Goal: Task Accomplishment & Management: Manage account settings

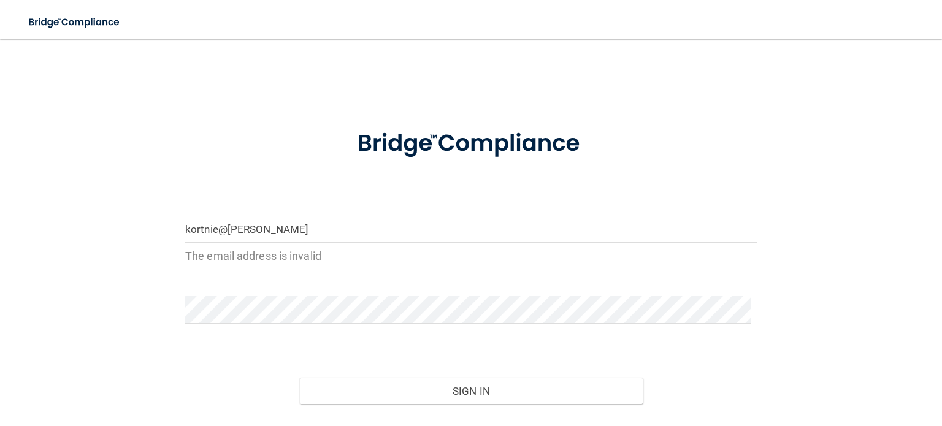
type input "kortnie@lander"
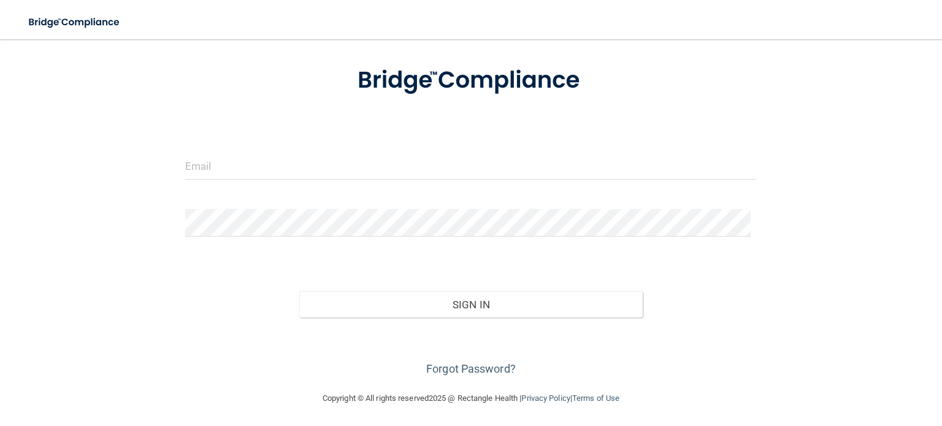
scroll to position [64, 0]
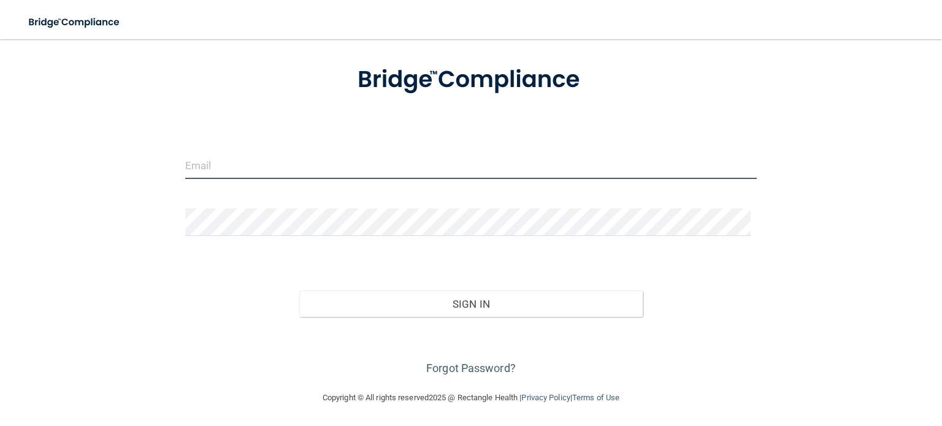
click at [262, 172] on input "email" at bounding box center [470, 165] width 571 height 28
type input "kortnie@landermed.com"
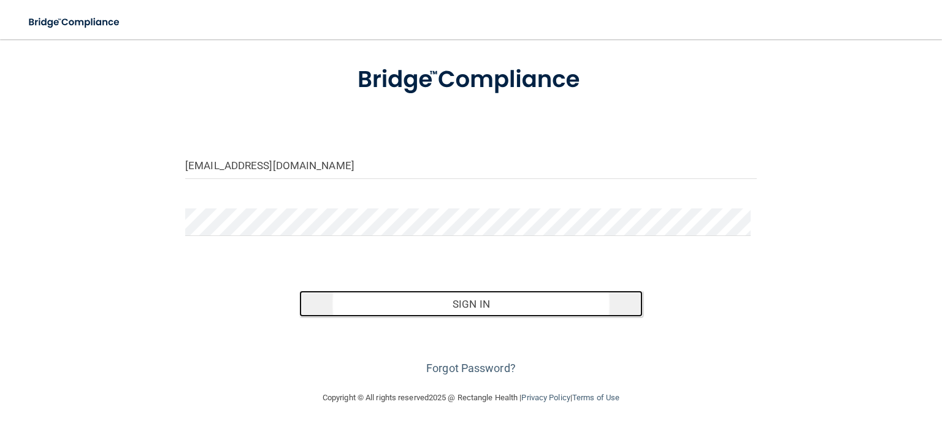
click at [431, 313] on button "Sign In" at bounding box center [470, 304] width 343 height 27
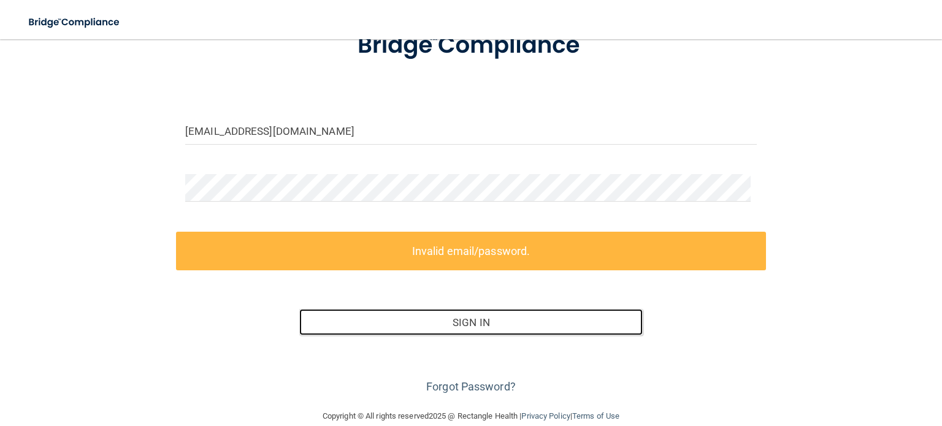
scroll to position [116, 0]
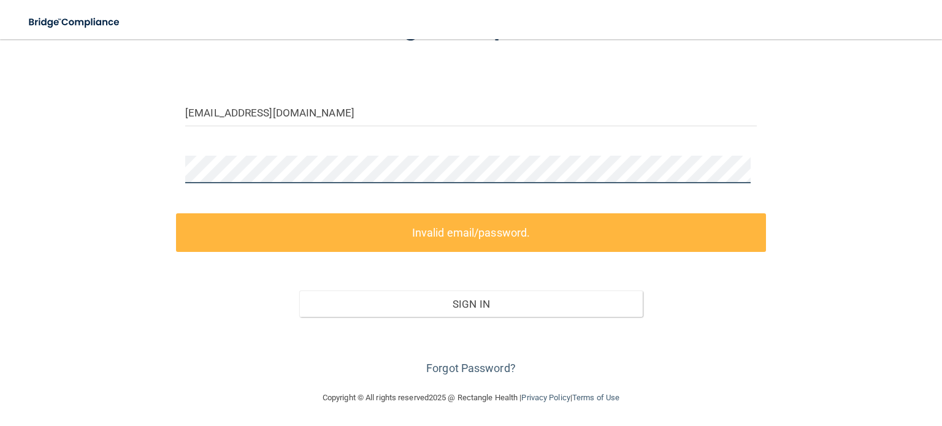
click at [116, 176] on div "kortnie@landermed.com Invalid email/password. You don't have permission to acce…" at bounding box center [471, 156] width 893 height 443
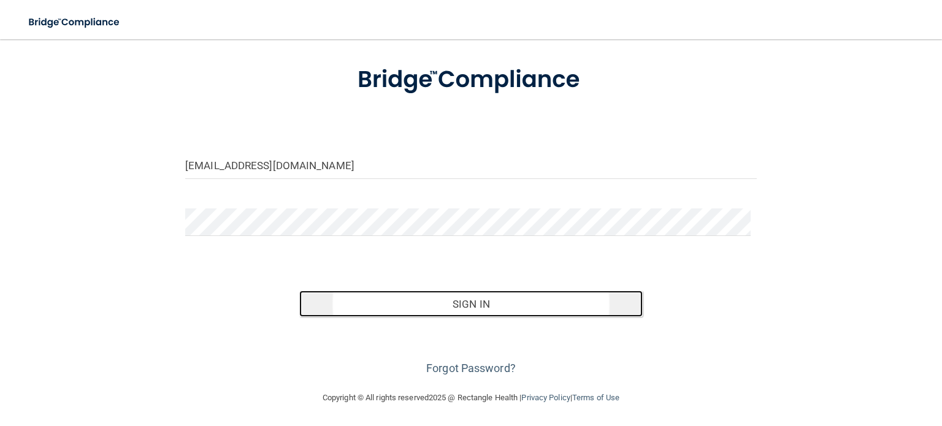
click at [390, 310] on button "Sign In" at bounding box center [470, 304] width 343 height 27
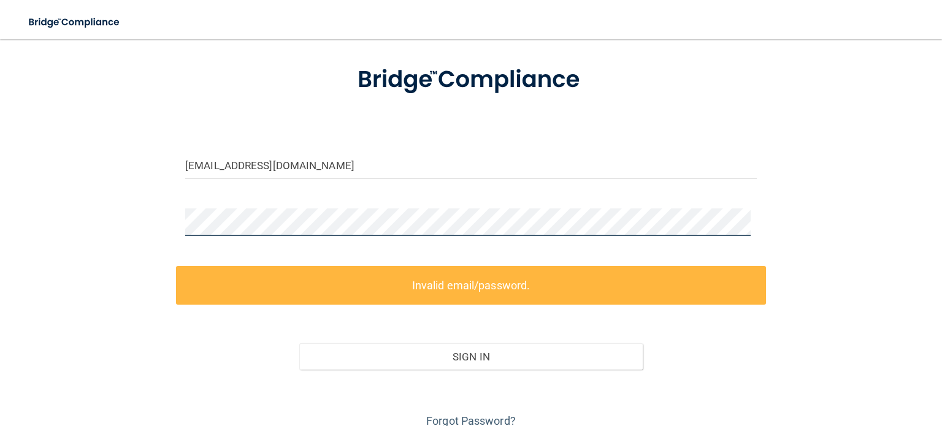
click at [105, 231] on div "kortnie@landermed.com Invalid email/password. You don't have permission to acce…" at bounding box center [471, 209] width 893 height 443
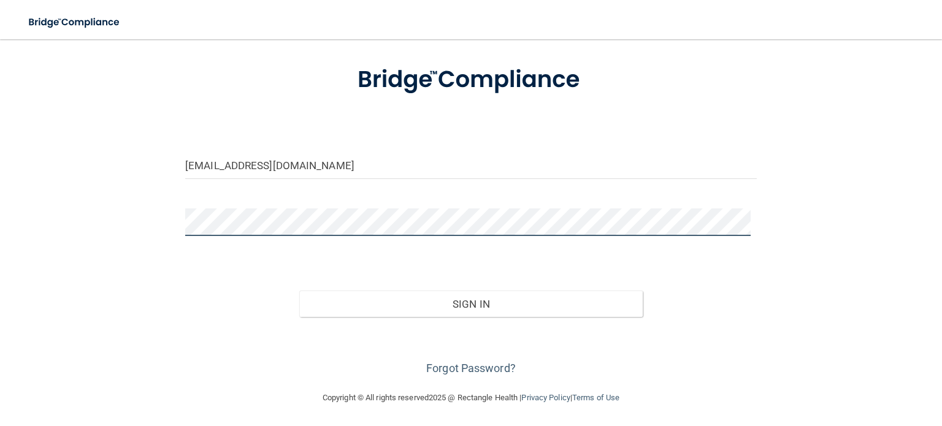
click at [299, 291] on button "Sign In" at bounding box center [470, 304] width 343 height 27
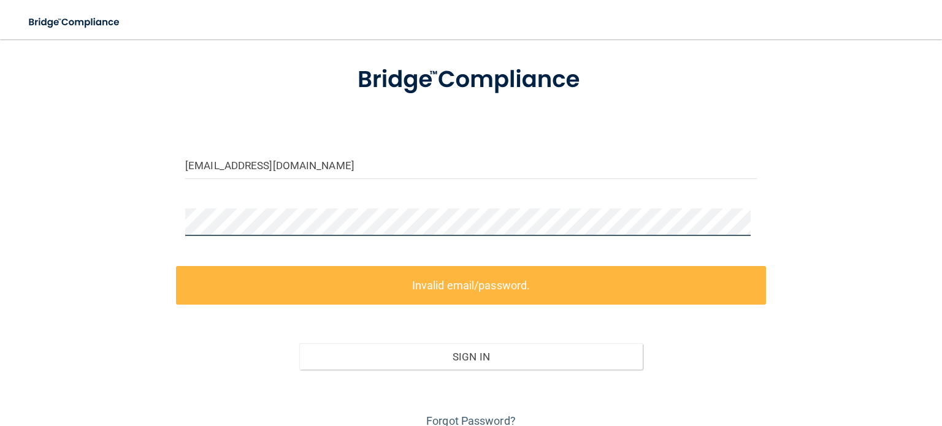
click at [88, 219] on div "kortnie@landermed.com Invalid email/password. You don't have permission to acce…" at bounding box center [471, 209] width 893 height 443
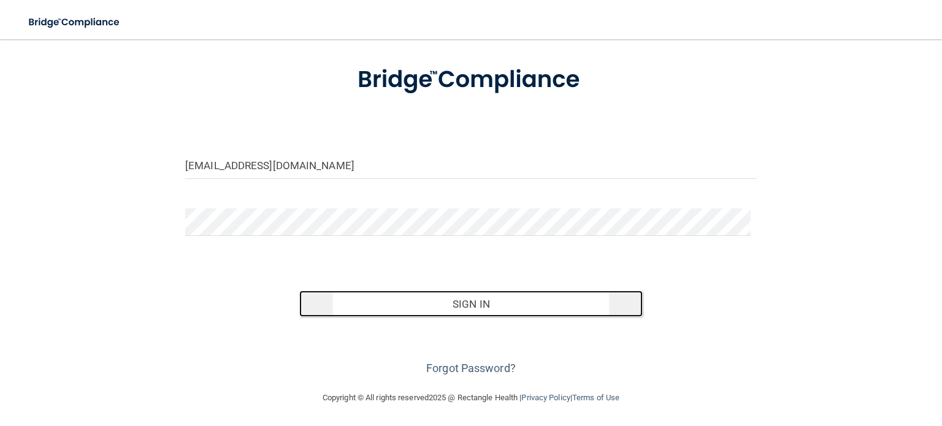
click at [486, 306] on button "Sign In" at bounding box center [470, 304] width 343 height 27
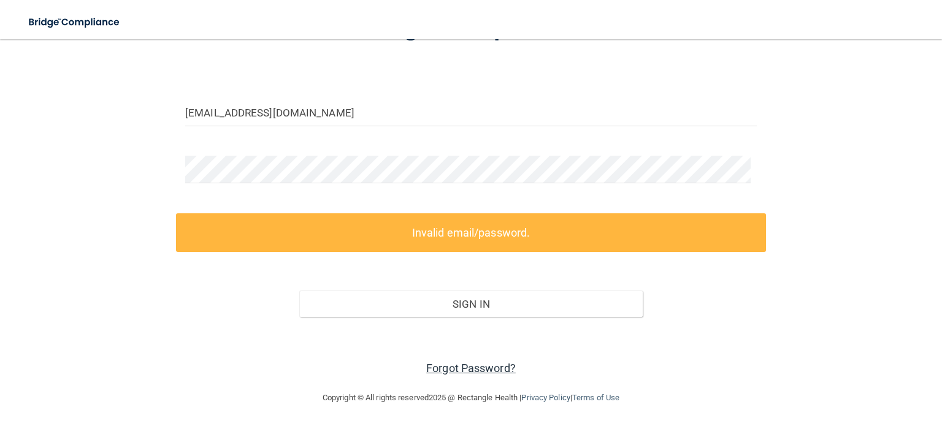
click at [457, 367] on link "Forgot Password?" at bounding box center [471, 368] width 90 height 13
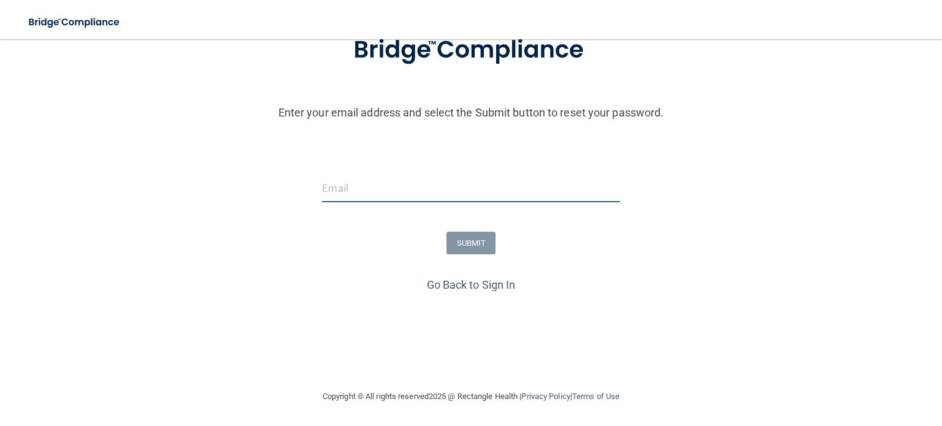
click at [324, 195] on input "email" at bounding box center [470, 189] width 297 height 28
type input "[EMAIL_ADDRESS][DOMAIN_NAME]"
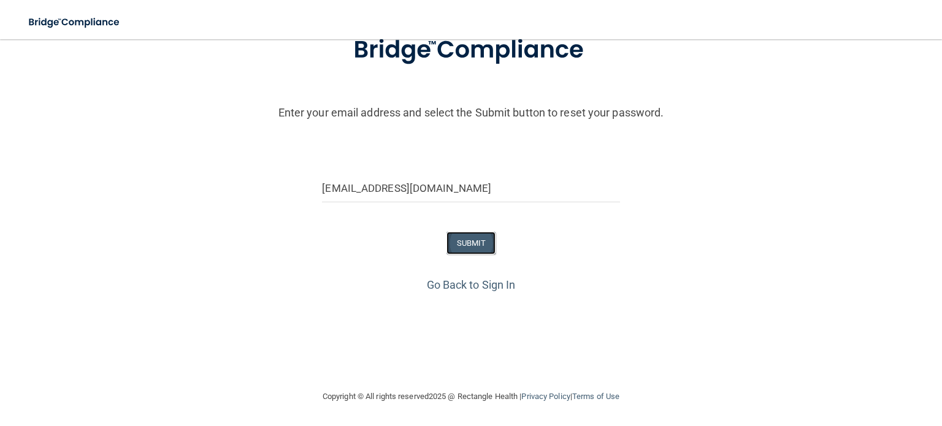
click at [469, 242] on button "SUBMIT" at bounding box center [471, 243] width 50 height 23
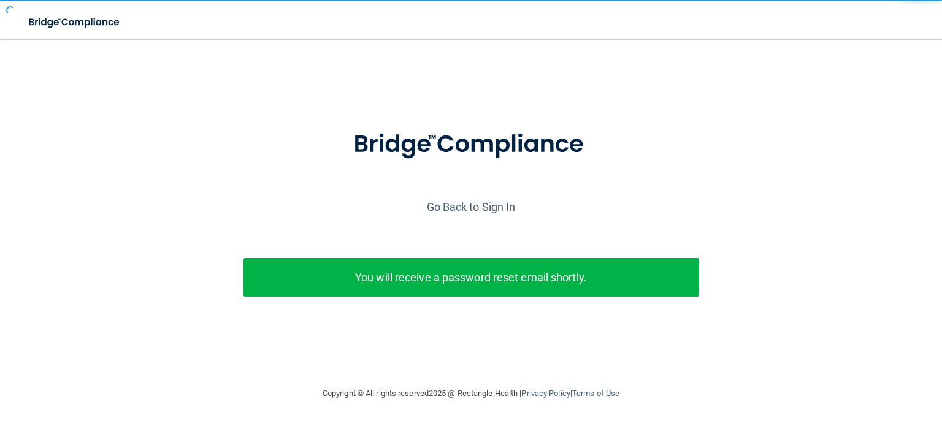
scroll to position [0, 0]
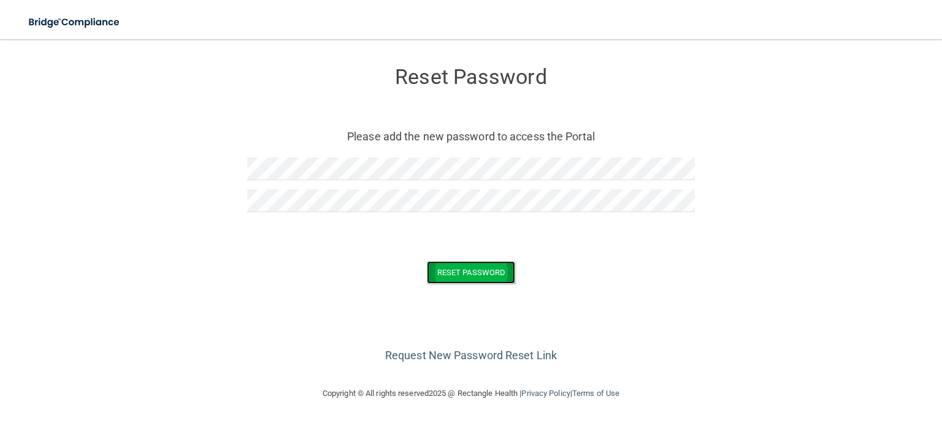
click at [490, 272] on button "Reset Password" at bounding box center [471, 272] width 88 height 23
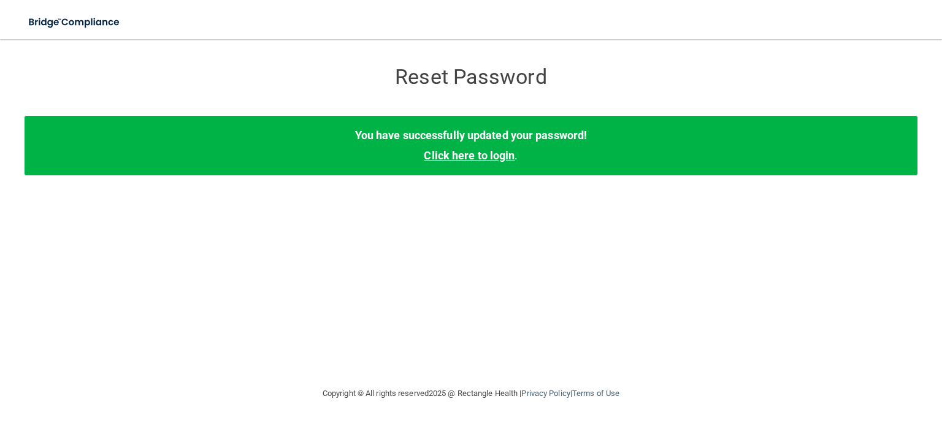
click at [478, 156] on link "Click here to login" at bounding box center [469, 155] width 91 height 13
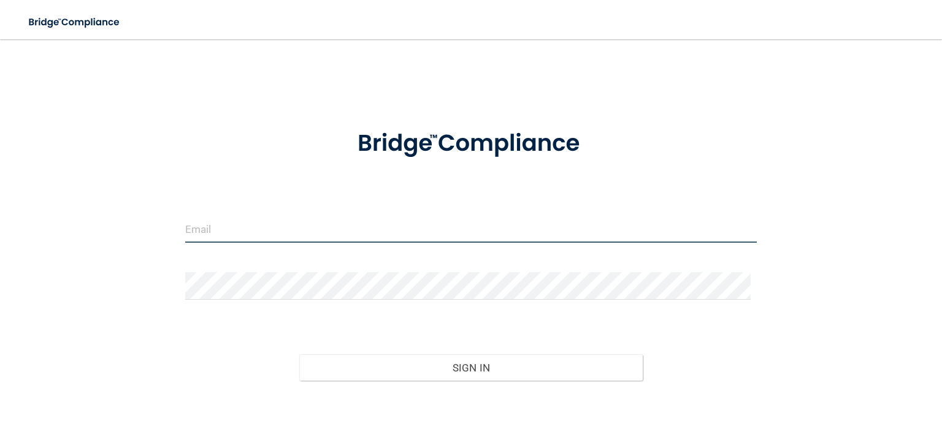
click at [416, 230] on input "email" at bounding box center [470, 229] width 571 height 28
type input "[EMAIL_ADDRESS][DOMAIN_NAME]"
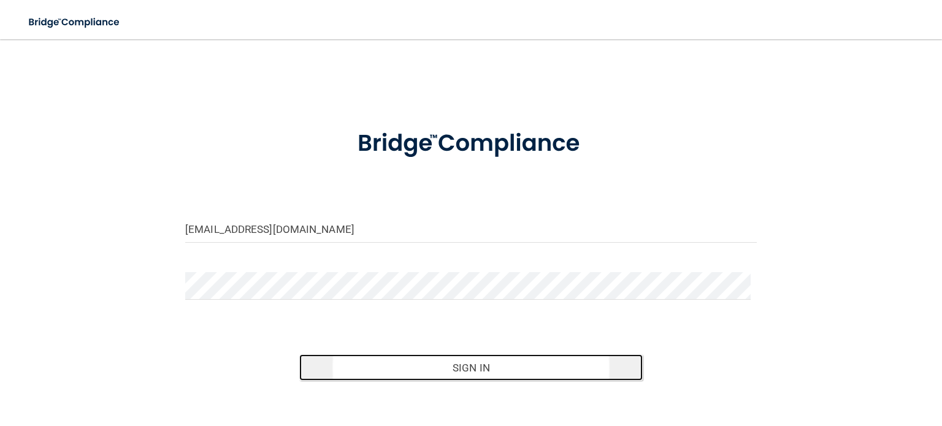
click at [441, 367] on button "Sign In" at bounding box center [470, 367] width 343 height 27
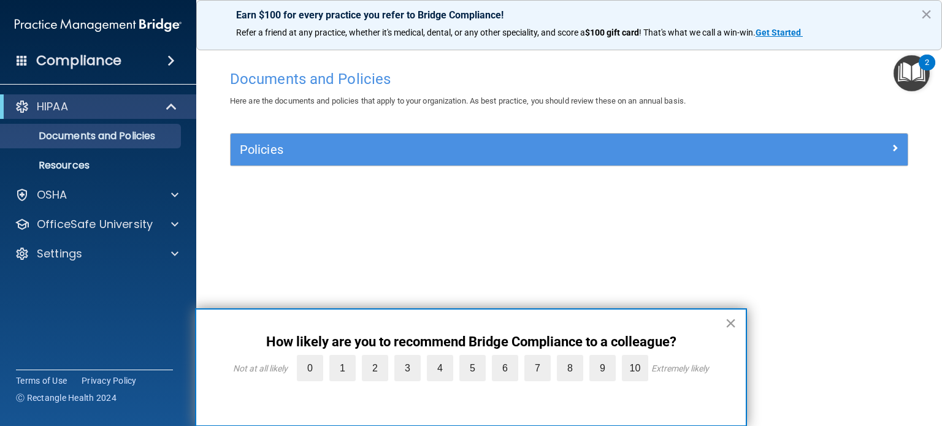
click at [728, 321] on button "×" at bounding box center [731, 323] width 12 height 20
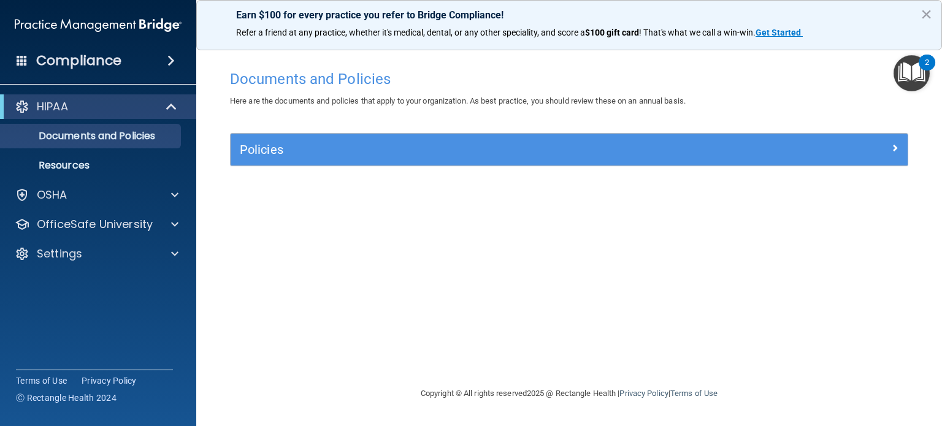
click at [635, 270] on div "Documents and Policies Here are the documents and policies that apply to your o…" at bounding box center [569, 225] width 697 height 322
click at [450, 239] on div "Documents and Policies Here are the documents and policies that apply to your o…" at bounding box center [569, 225] width 697 height 322
click at [449, 239] on div "Documents and Policies Here are the documents and policies that apply to your o…" at bounding box center [569, 225] width 697 height 322
click at [441, 264] on div "Documents and Policies Here are the documents and policies that apply to your o…" at bounding box center [569, 225] width 697 height 322
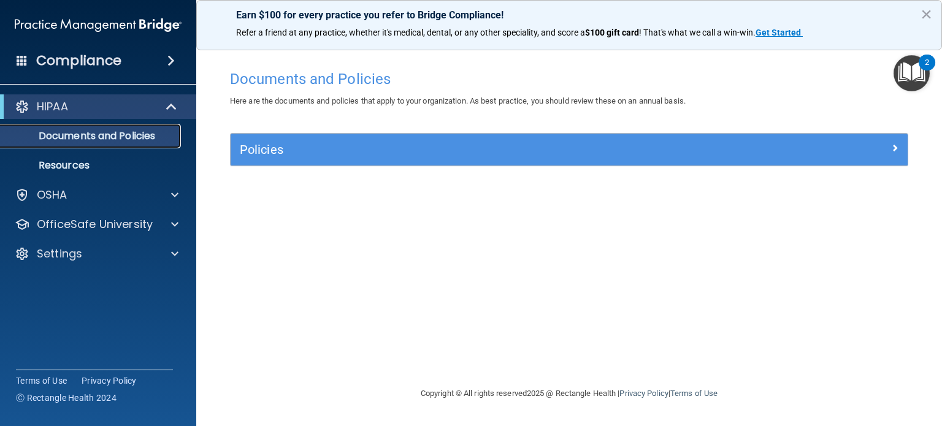
click at [86, 139] on p "Documents and Policies" at bounding box center [91, 136] width 167 height 12
click at [429, 163] on div "Policies" at bounding box center [569, 150] width 677 height 32
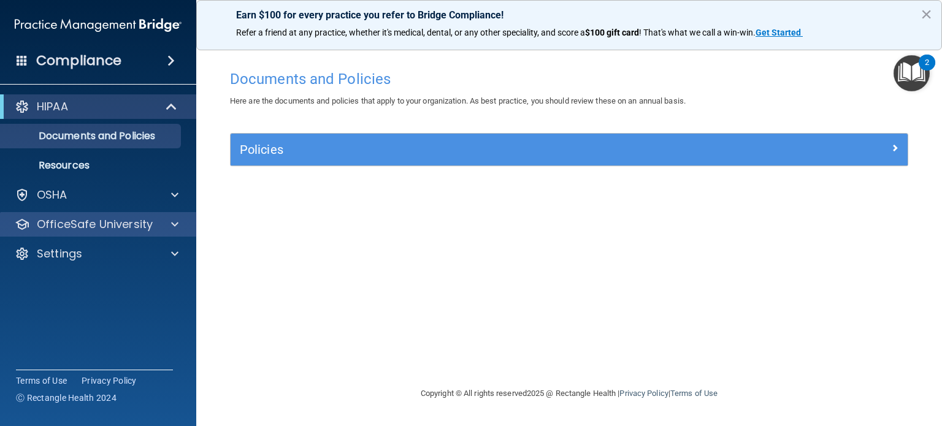
drag, startPoint x: 468, startPoint y: 262, endPoint x: 94, endPoint y: 216, distance: 376.8
click at [397, 249] on div "Documents and Policies Here are the documents and policies that apply to your o…" at bounding box center [569, 225] width 697 height 322
click at [107, 227] on p "OfficeSafe University" at bounding box center [95, 224] width 116 height 15
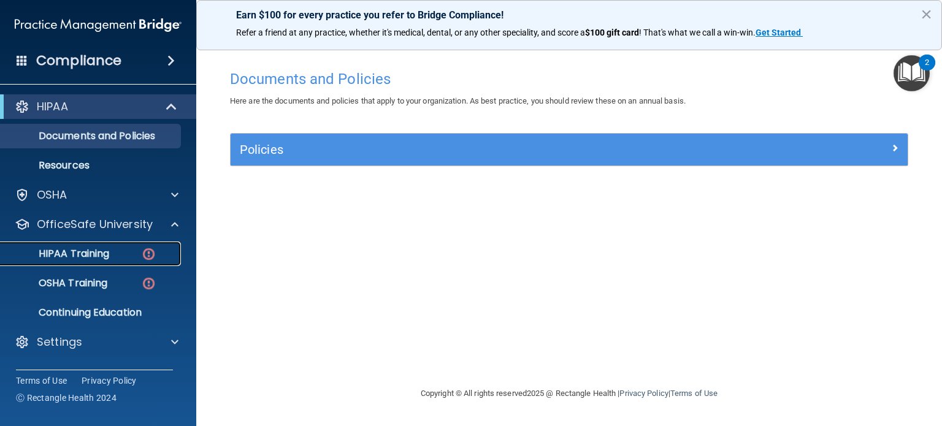
click at [151, 246] on img at bounding box center [148, 253] width 15 height 15
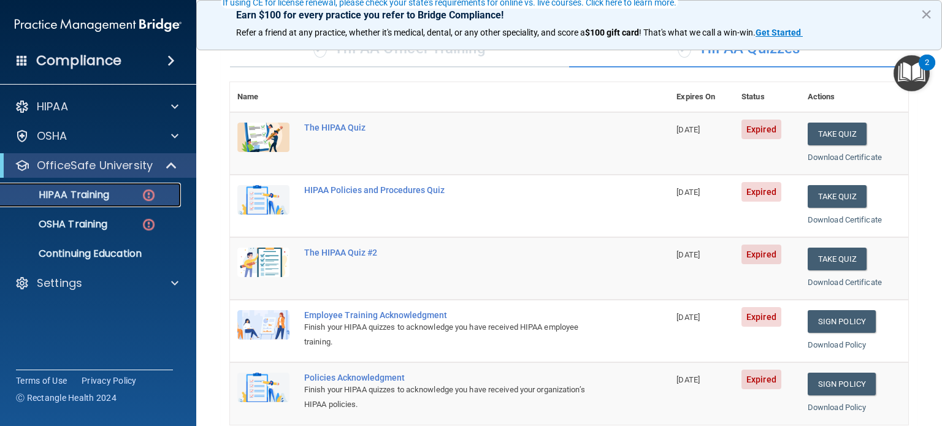
scroll to position [123, 0]
